Goal: Task Accomplishment & Management: Use online tool/utility

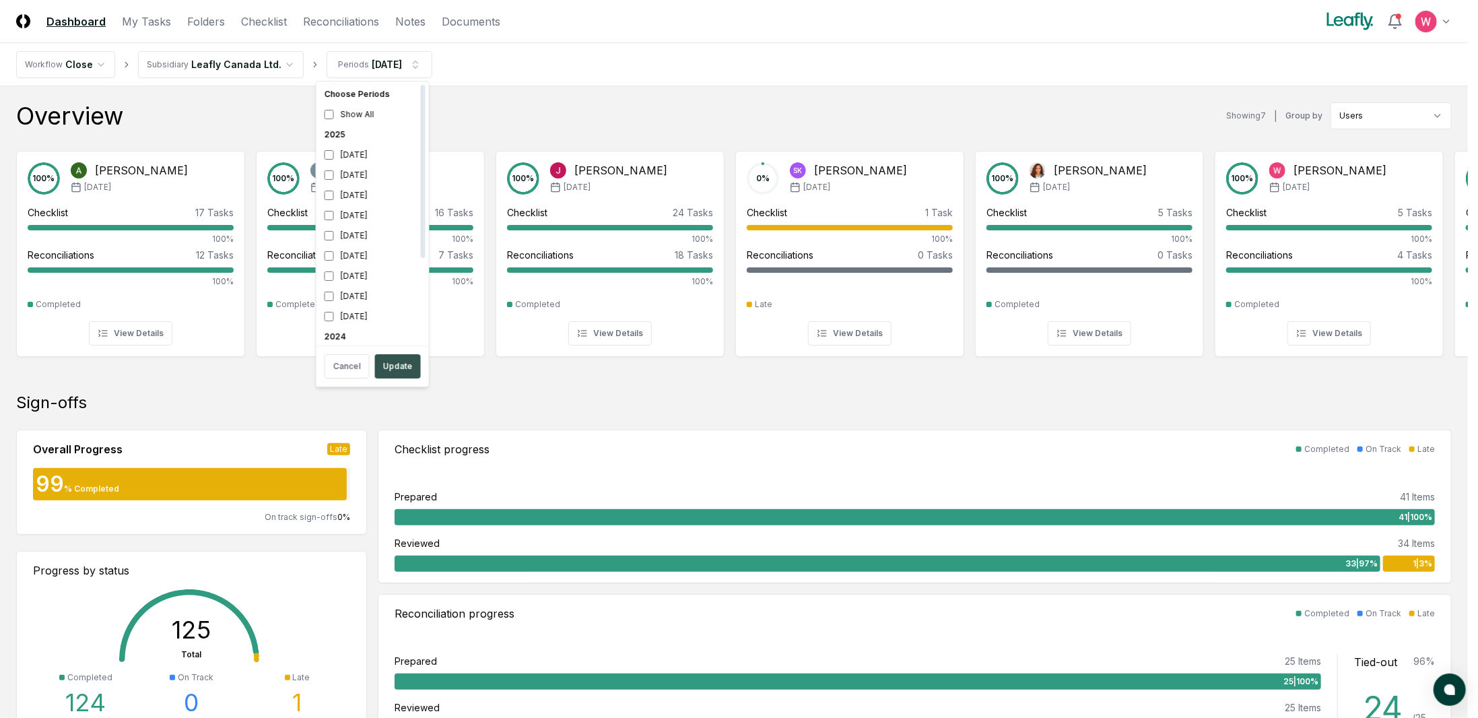
click at [395, 375] on button "Update" at bounding box center [398, 366] width 46 height 24
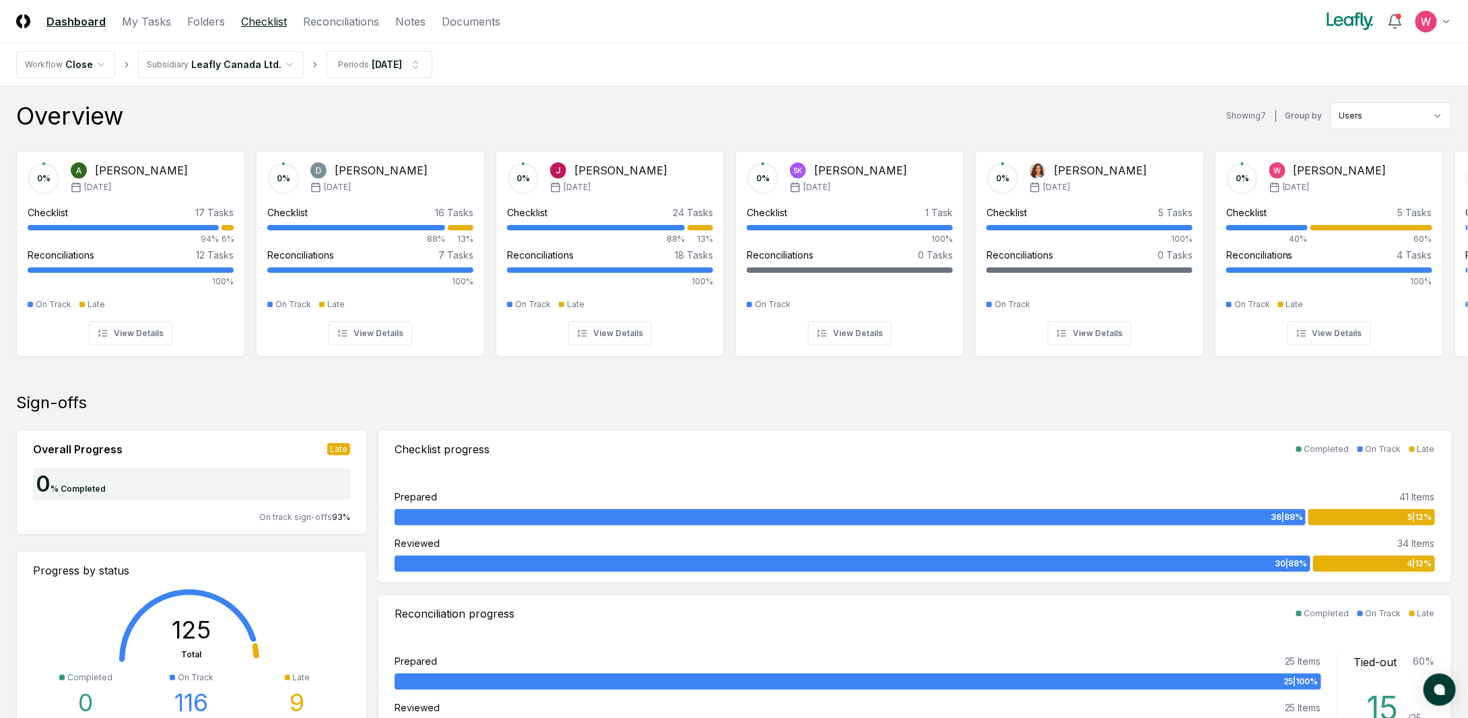
click at [260, 22] on link "Checklist" at bounding box center [264, 21] width 46 height 16
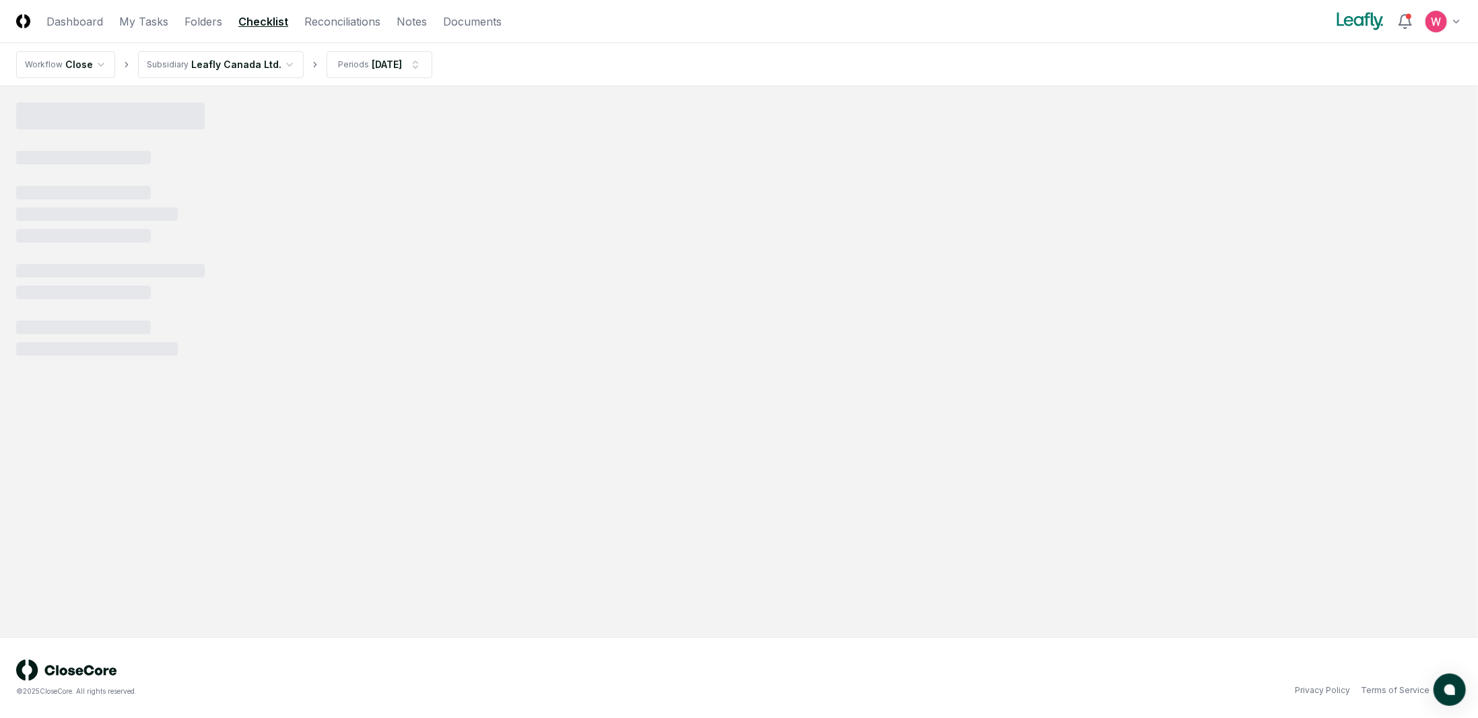
click at [233, 72] on html "CloseCore Dashboard My Tasks Folders Checklist Reconciliations Notes Documents …" at bounding box center [739, 359] width 1478 height 718
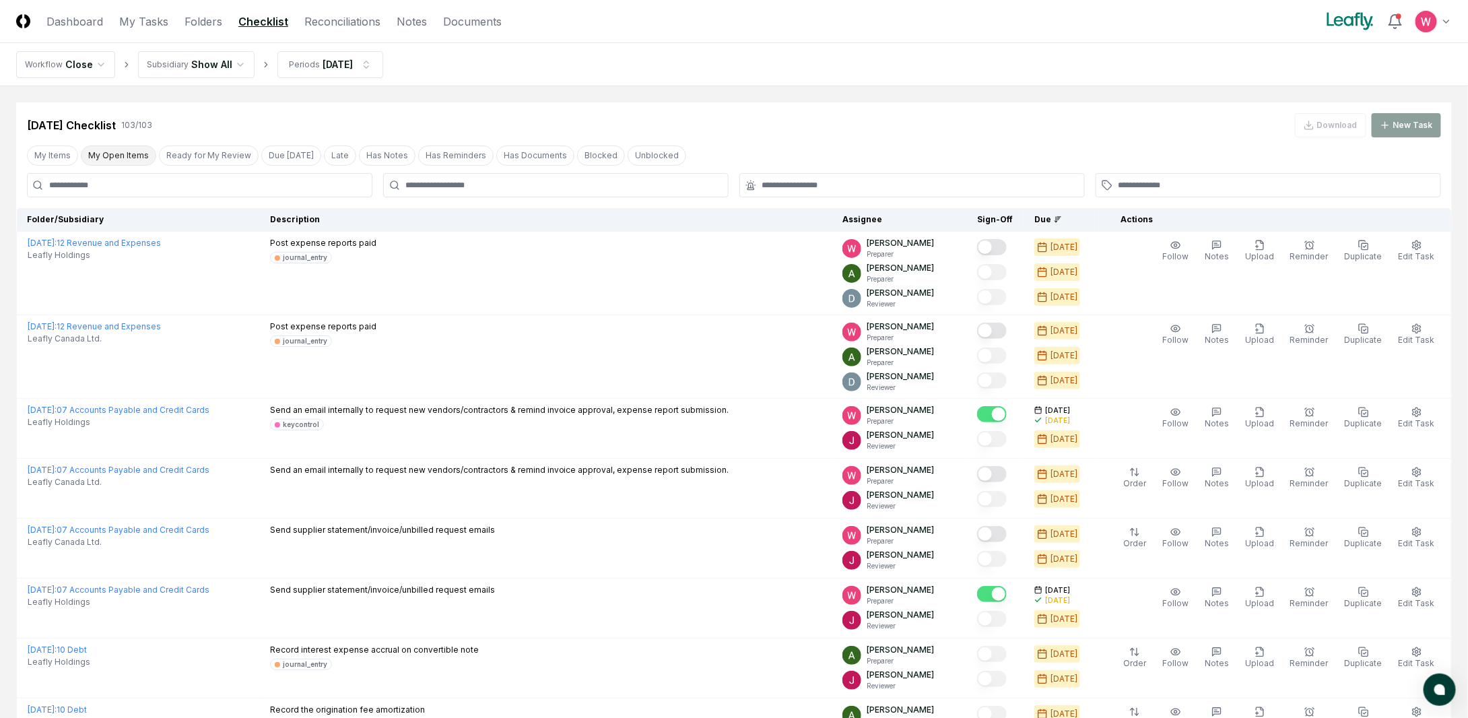
click at [127, 160] on button "My Open Items" at bounding box center [118, 155] width 75 height 20
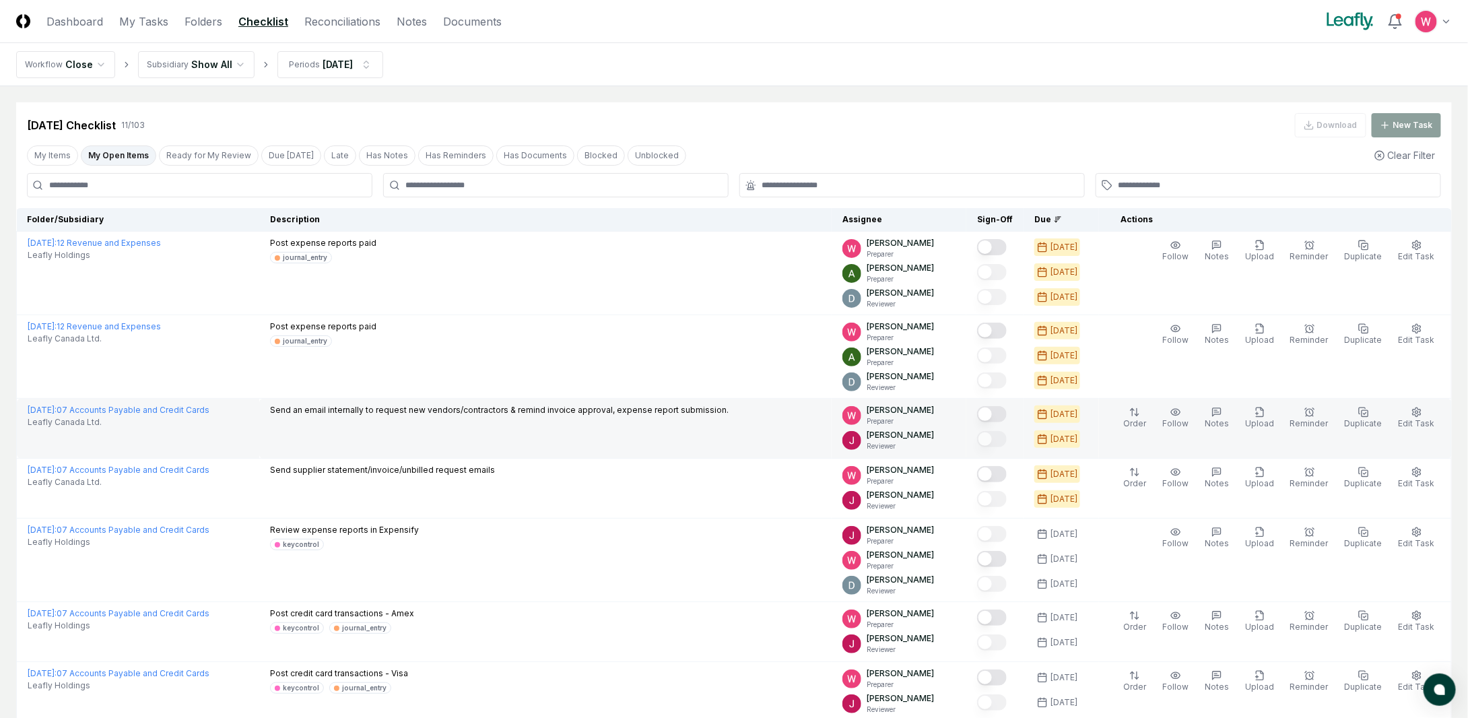
click at [1003, 411] on button "Mark complete" at bounding box center [992, 414] width 30 height 16
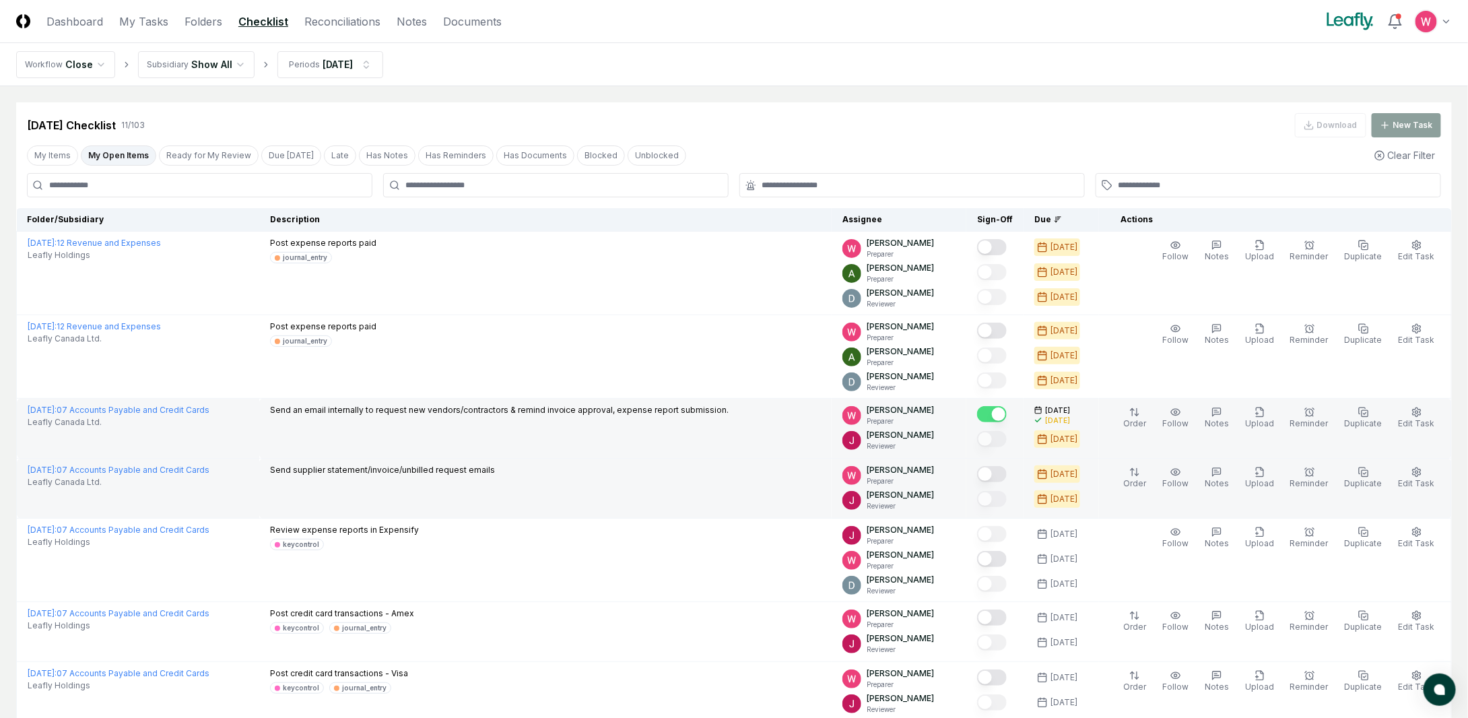
click at [1007, 473] on button "Mark complete" at bounding box center [992, 474] width 30 height 16
click at [205, 156] on button "Ready for My Review" at bounding box center [209, 155] width 100 height 20
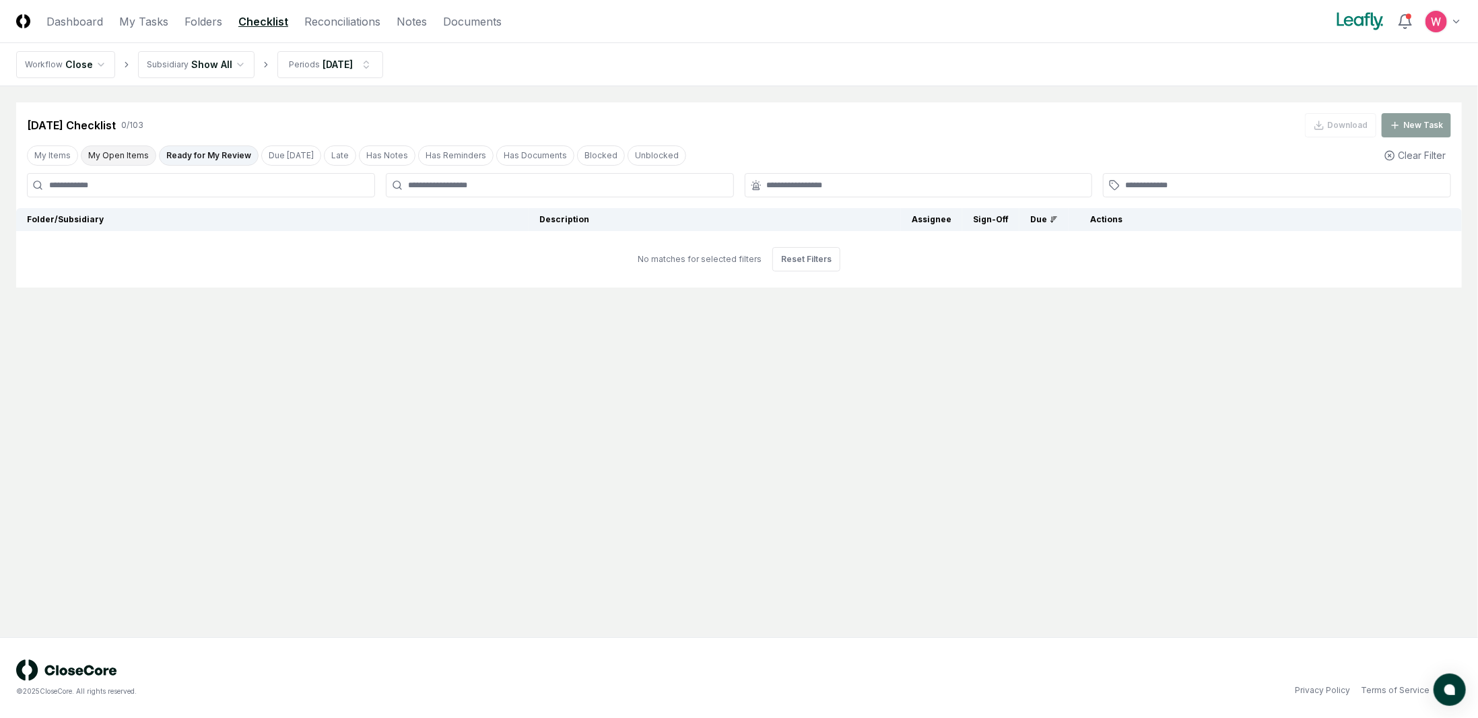
click at [115, 154] on button "My Open Items" at bounding box center [118, 155] width 75 height 20
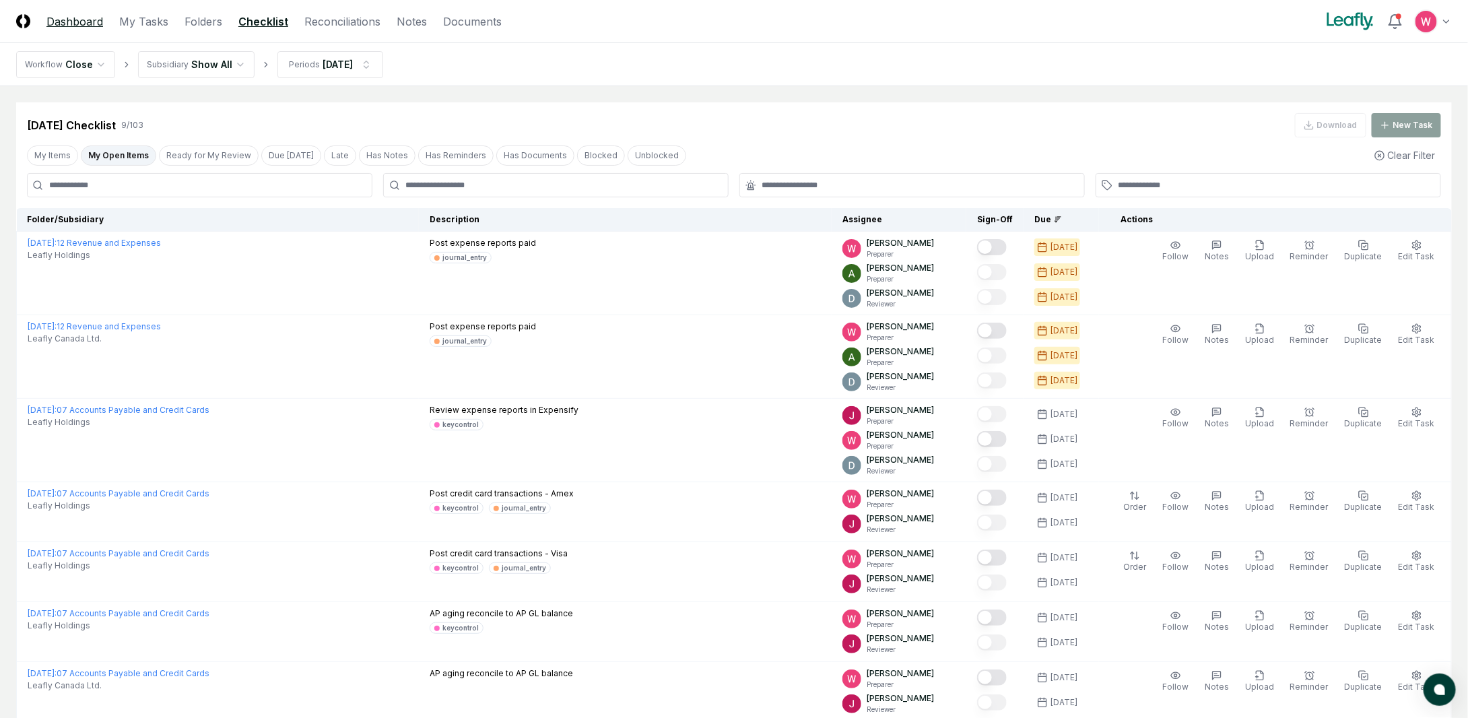
click at [91, 21] on link "Dashboard" at bounding box center [74, 21] width 57 height 16
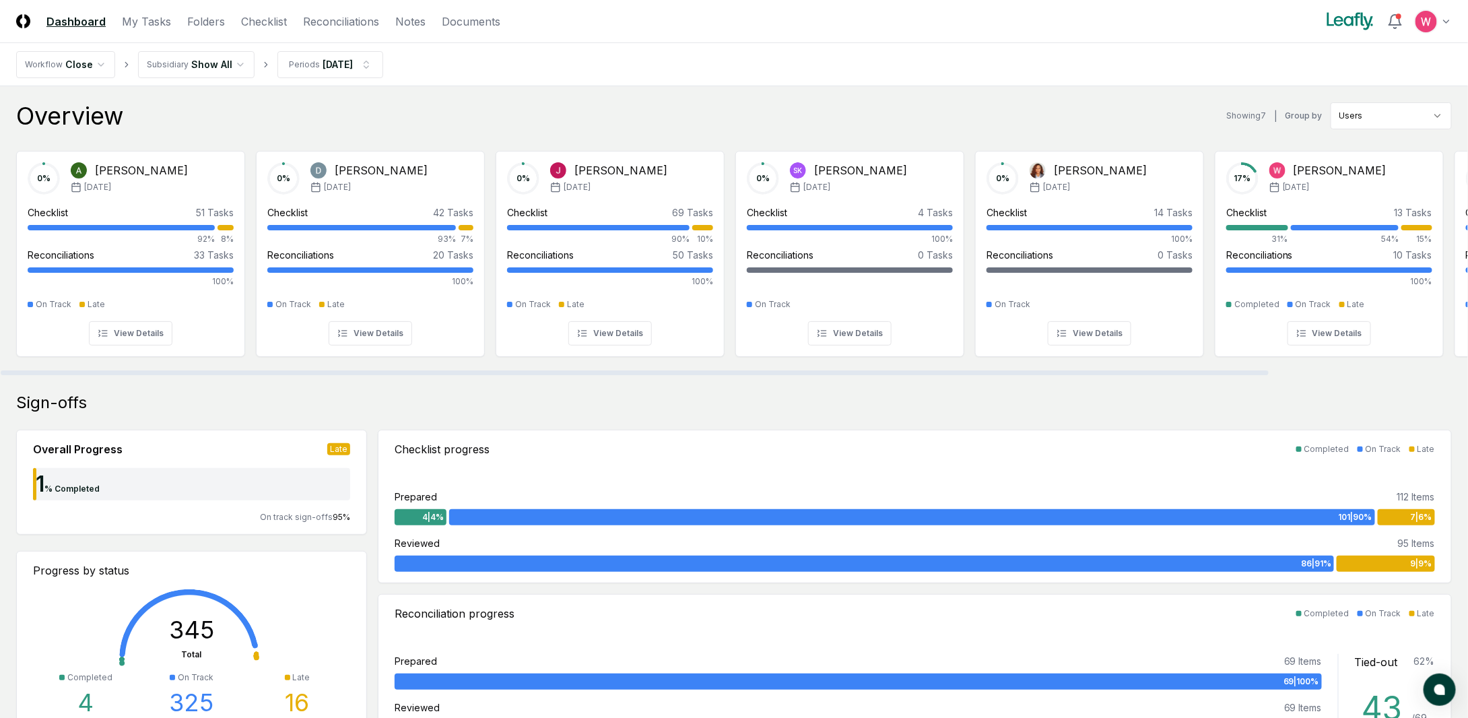
click at [248, 30] on header "CloseCore Dashboard My Tasks Folders Checklist Reconciliations Notes Documents …" at bounding box center [734, 21] width 1468 height 43
click at [252, 21] on link "Checklist" at bounding box center [264, 21] width 46 height 16
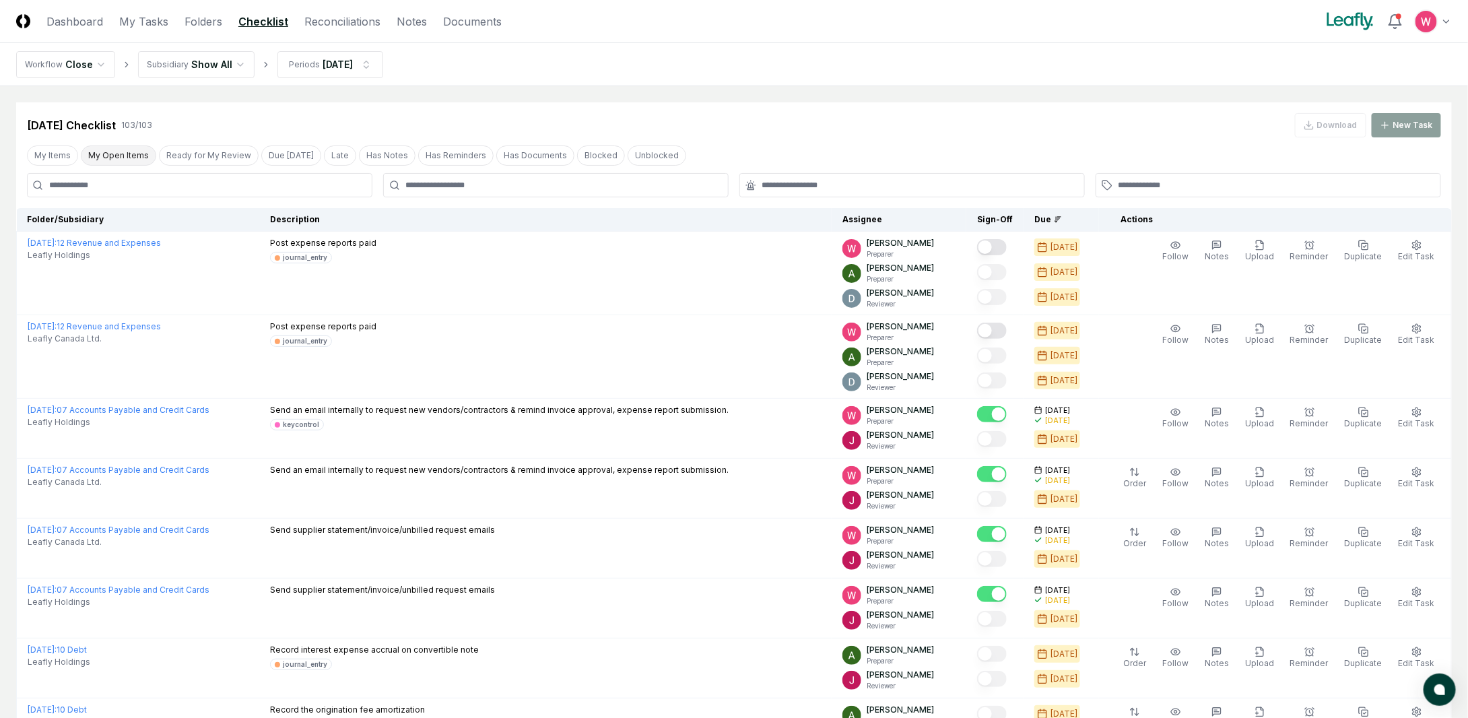
click at [131, 157] on button "My Open Items" at bounding box center [118, 155] width 75 height 20
